Goal: Information Seeking & Learning: Learn about a topic

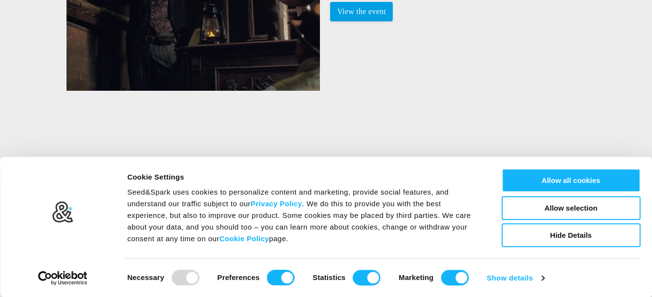
scroll to position [1293, 0]
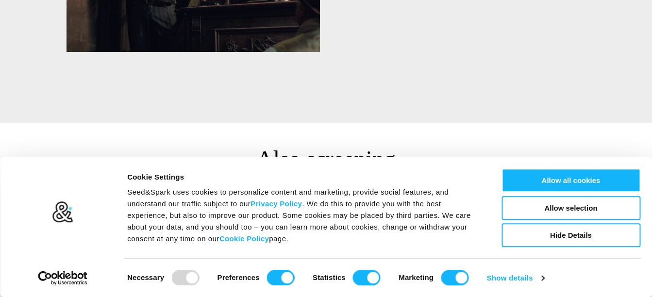
click at [552, 144] on h3 "Also screening" at bounding box center [326, 159] width 652 height 30
click at [442, 278] on div at bounding box center [455, 278] width 28 height 16
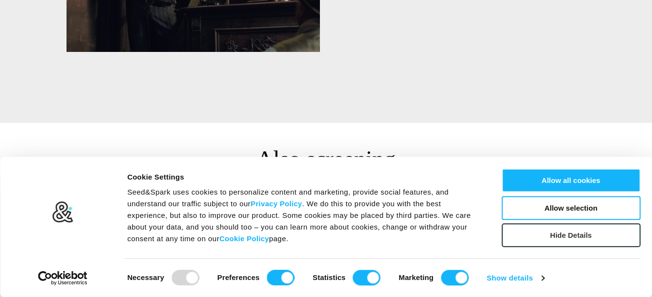
click at [548, 235] on button "Hide Details" at bounding box center [570, 235] width 139 height 24
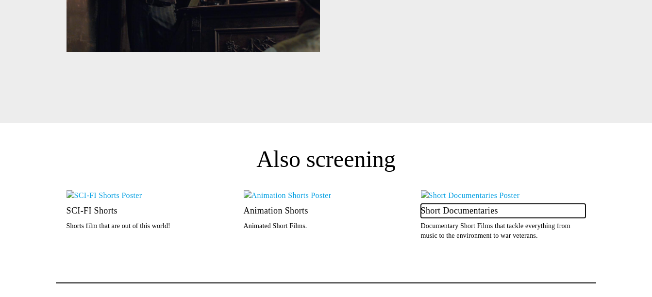
click at [450, 204] on p "Short Documentaries" at bounding box center [503, 211] width 165 height 14
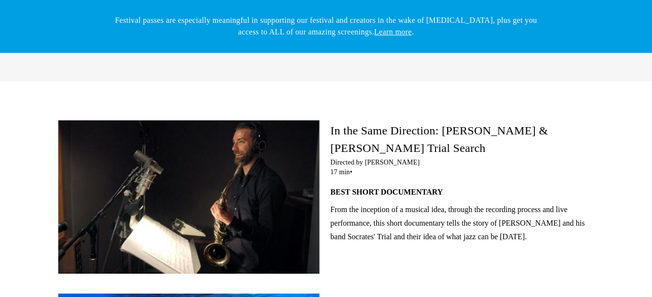
scroll to position [114, 0]
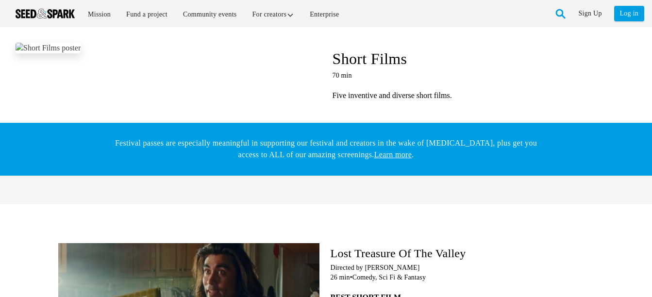
scroll to position [1293, 0]
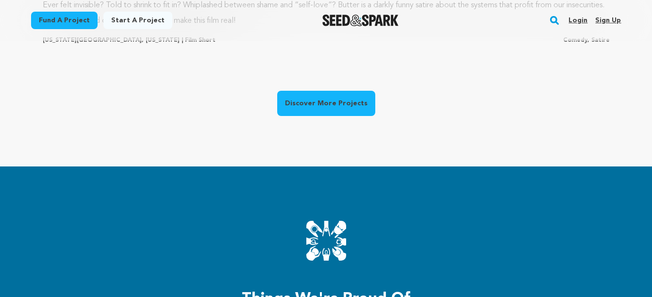
click at [322, 107] on link "Discover More Projects" at bounding box center [326, 103] width 98 height 25
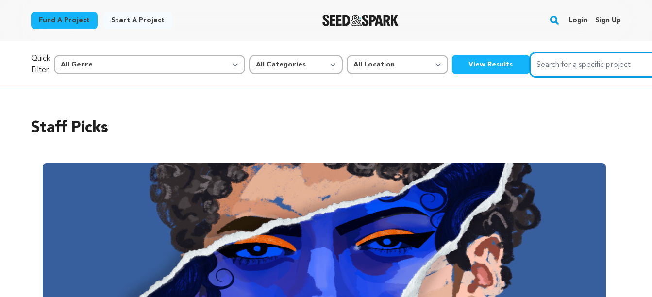
click at [529, 72] on input "Search for a specific project" at bounding box center [602, 64] width 146 height 25
type input "BULL"
click at [651, 58] on button "Search" at bounding box center [663, 64] width 12 height 12
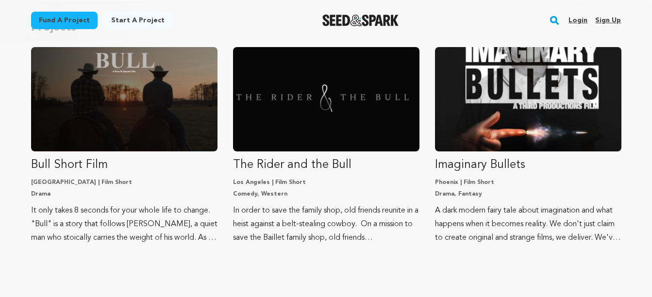
scroll to position [207, 0]
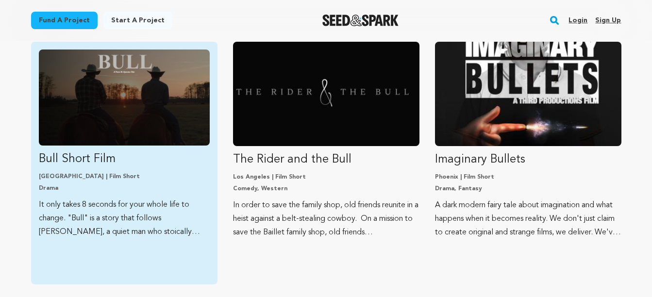
click at [80, 220] on p "It only takes 8 seconds for your whole life to change. "Bull" is a story that f…" at bounding box center [124, 218] width 171 height 41
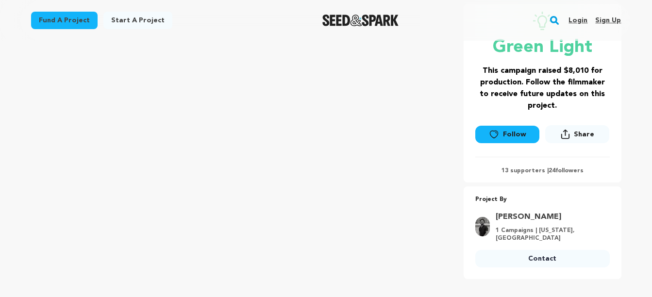
scroll to position [160, 0]
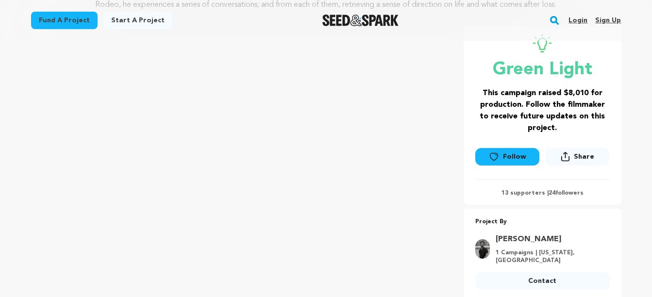
click at [454, 196] on div "Bull Short Film [GEOGRAPHIC_DATA], [US_STATE] | Film Short Drama Project By [PE…" at bounding box center [326, 163] width 590 height 275
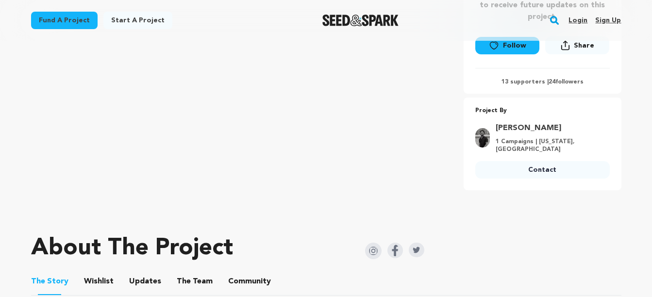
scroll to position [260, 0]
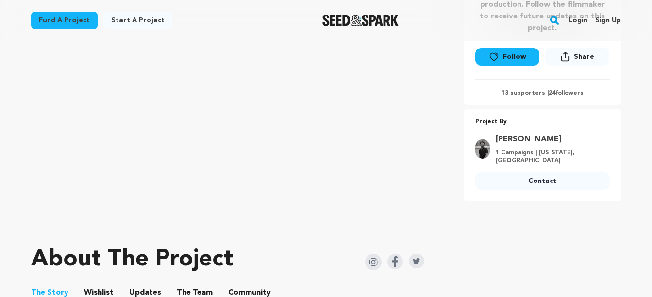
click at [137, 287] on button "Updates" at bounding box center [144, 294] width 23 height 23
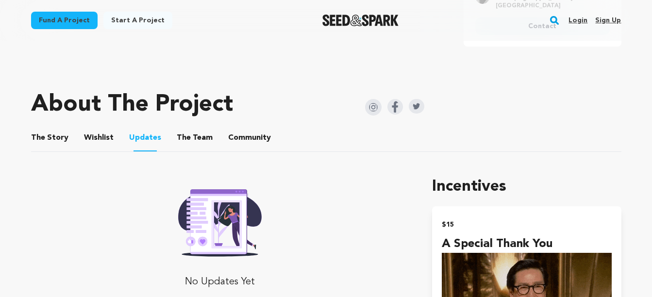
scroll to position [454, 0]
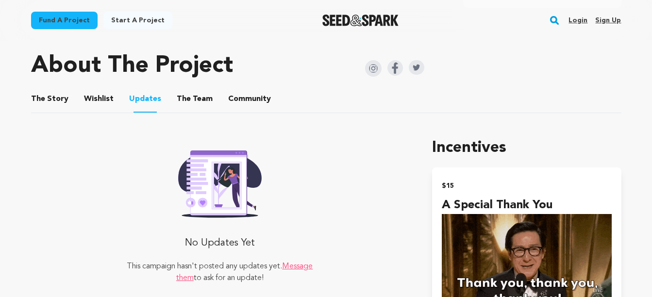
click at [89, 96] on button "Wishlist" at bounding box center [98, 100] width 23 height 23
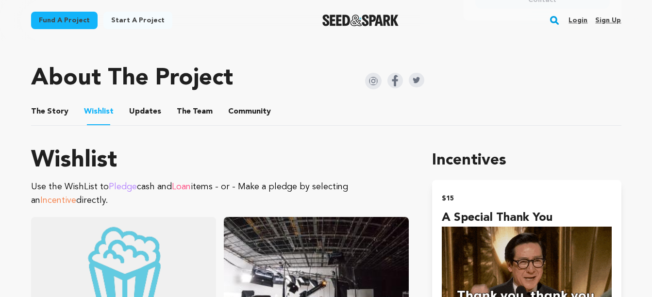
scroll to position [428, 0]
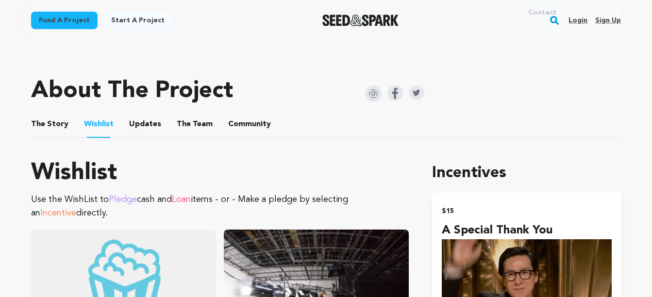
click at [185, 116] on button "The Team" at bounding box center [194, 126] width 23 height 23
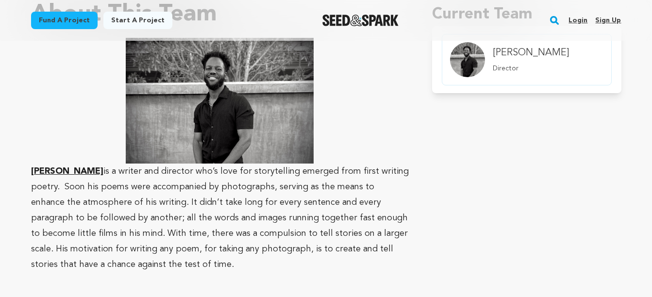
scroll to position [589, 0]
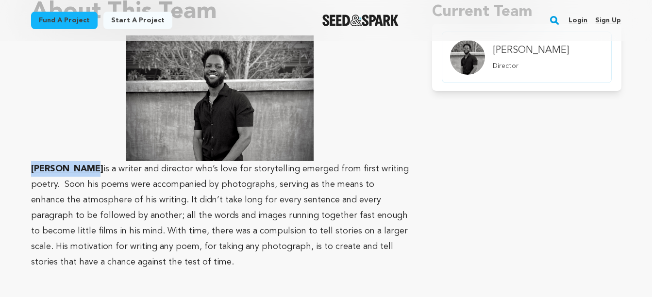
drag, startPoint x: 89, startPoint y: 162, endPoint x: 25, endPoint y: 159, distance: 64.1
copy u "[PERSON_NAME]"
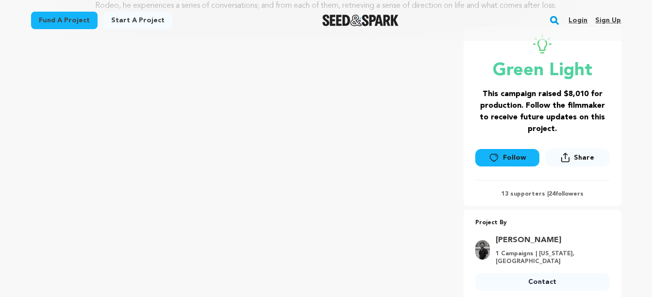
scroll to position [162, 0]
